Goal: Task Accomplishment & Management: Complete application form

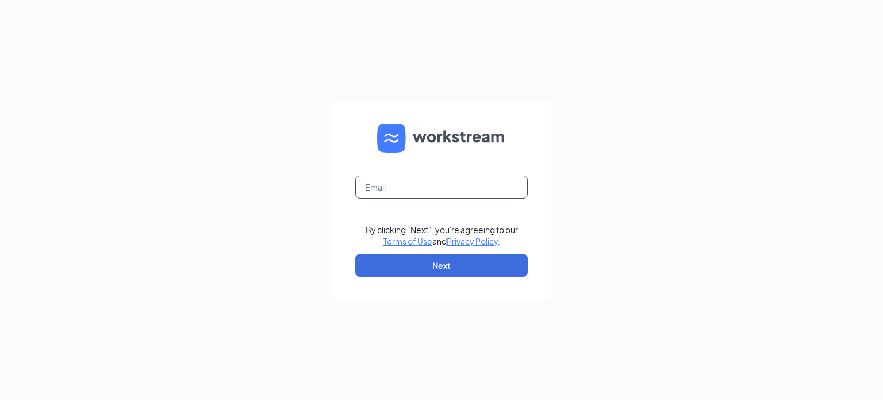
click at [362, 186] on input "text" at bounding box center [441, 186] width 173 height 23
type input "[EMAIL_ADDRESS][DOMAIN_NAME]"
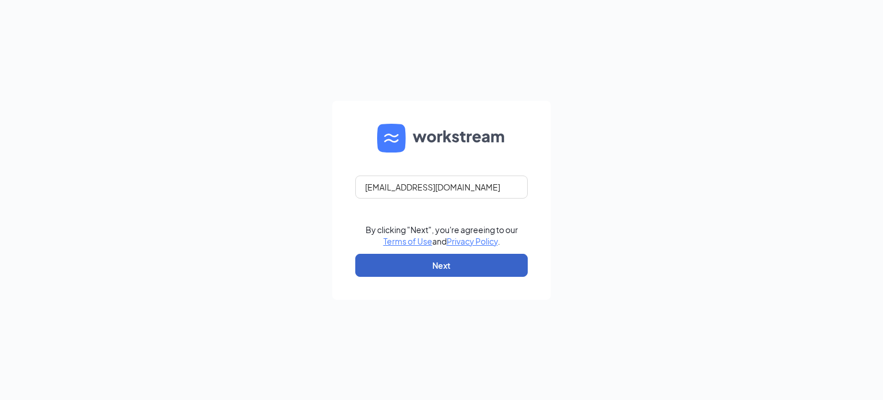
click at [423, 266] on button "Next" at bounding box center [441, 265] width 173 height 23
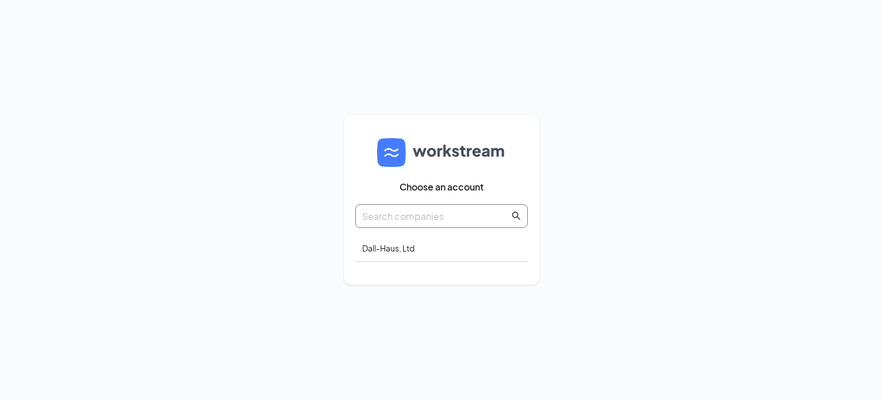
click at [449, 210] on input "text" at bounding box center [435, 216] width 147 height 14
click at [415, 235] on div "Dall-Haus, Ltd" at bounding box center [441, 248] width 173 height 27
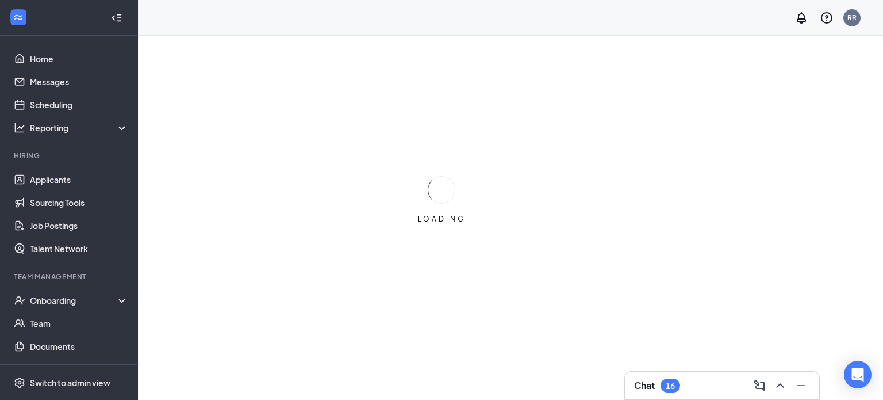
click at [128, 346] on ul "Onboarding Team Documents Surveys" at bounding box center [68, 335] width 137 height 92
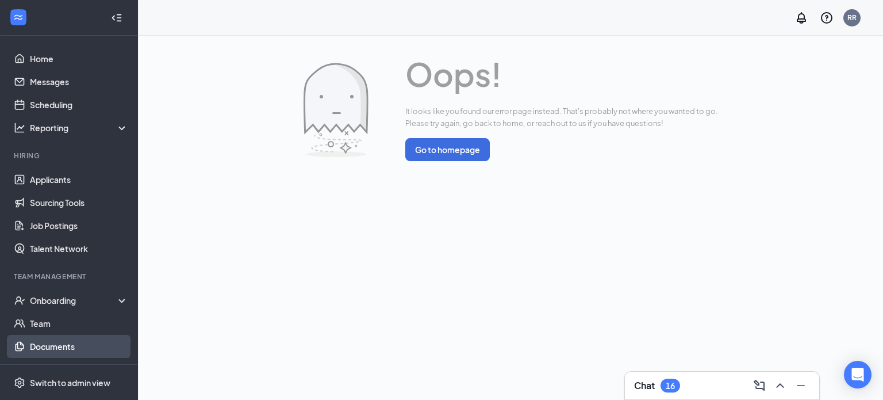
click at [65, 340] on link "Documents" at bounding box center [79, 346] width 98 height 23
